Goal: Task Accomplishment & Management: Manage account settings

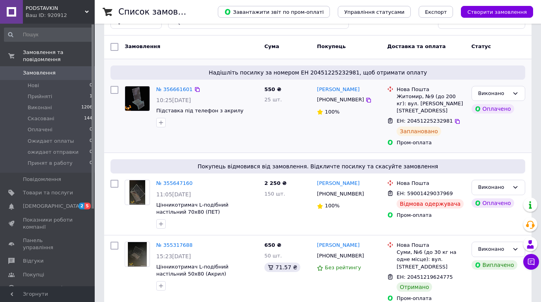
scroll to position [39, 0]
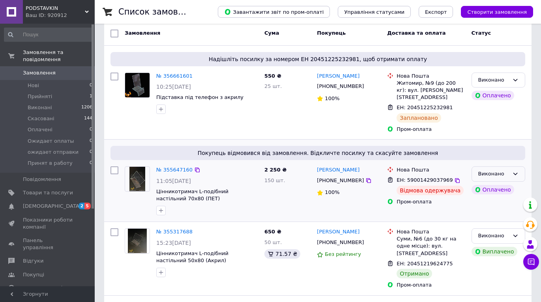
click at [503, 170] on div "Виконано" at bounding box center [494, 174] width 31 height 8
click at [493, 199] on li "Скасовано" at bounding box center [498, 205] width 53 height 15
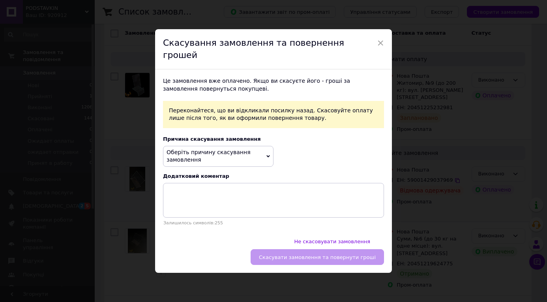
click at [267, 151] on span "Оберіть причину скасування замовлення" at bounding box center [218, 156] width 111 height 21
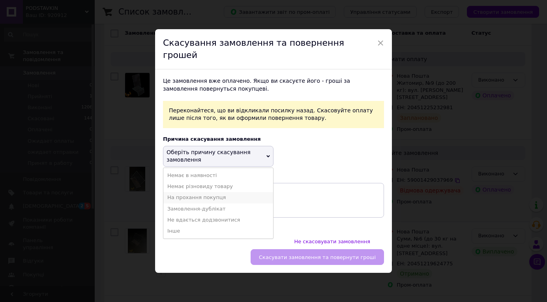
click at [209, 200] on li "На прохання покупця" at bounding box center [218, 197] width 110 height 11
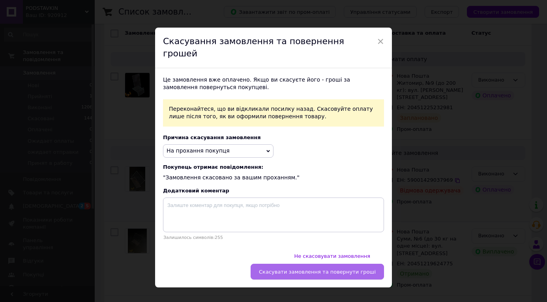
click at [327, 264] on button "Скасувати замовлення та повернути гроші" at bounding box center [317, 272] width 133 height 16
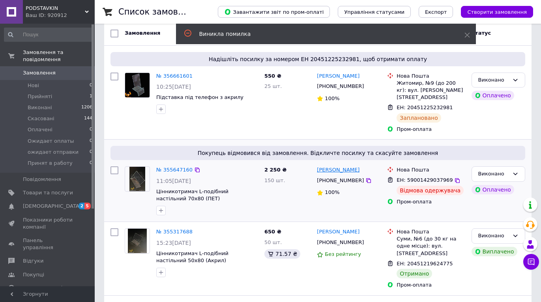
click at [338, 167] on link "[PERSON_NAME]" at bounding box center [338, 171] width 43 height 8
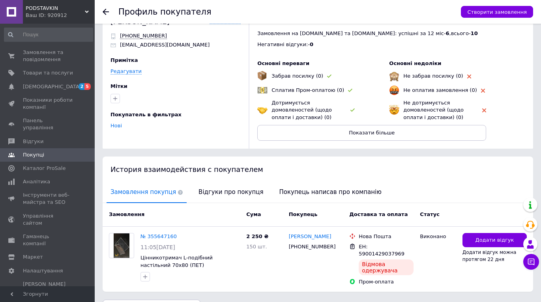
scroll to position [44, 0]
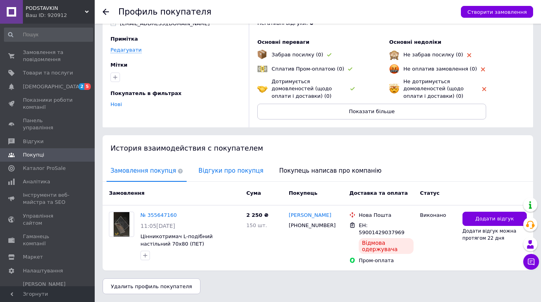
click at [232, 168] on span "Відгуки про покупця" at bounding box center [231, 171] width 73 height 20
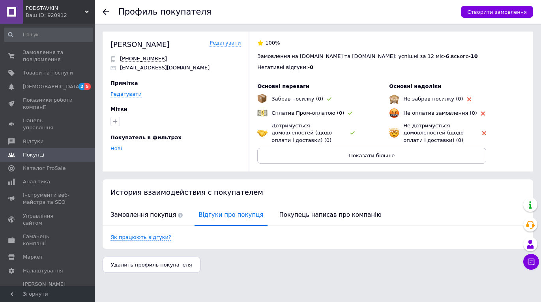
scroll to position [0, 0]
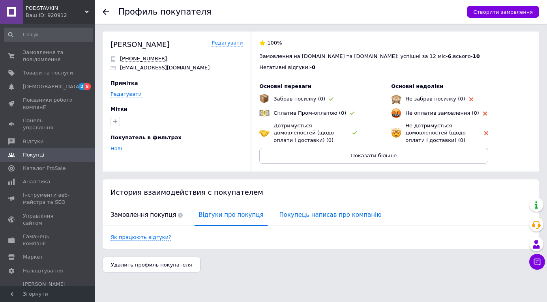
click at [331, 216] on span "Покупець написав про компанію" at bounding box center [331, 215] width 110 height 20
click at [232, 216] on span "Відгуки про покупця" at bounding box center [231, 215] width 73 height 20
click at [53, 58] on span "Замовлення та повідомлення" at bounding box center [48, 56] width 50 height 14
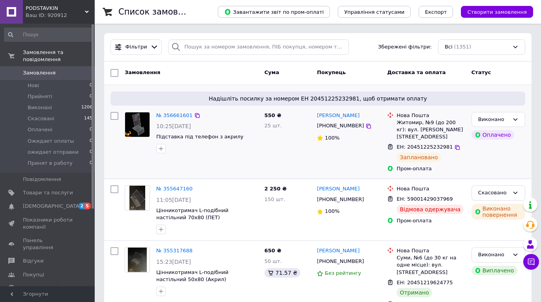
scroll to position [39, 0]
